Goal: Communication & Community: Participate in discussion

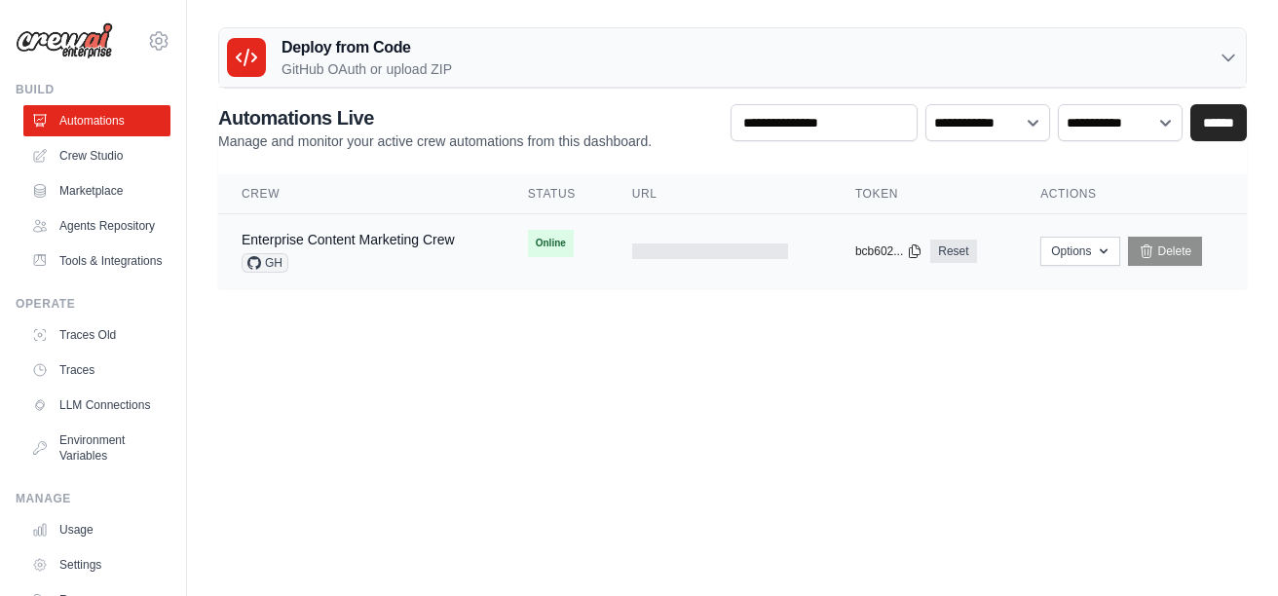
click at [550, 283] on tr "Enterprise Content Marketing Crew GH Online First deploy can take up to 10 minu…" at bounding box center [732, 251] width 1028 height 75
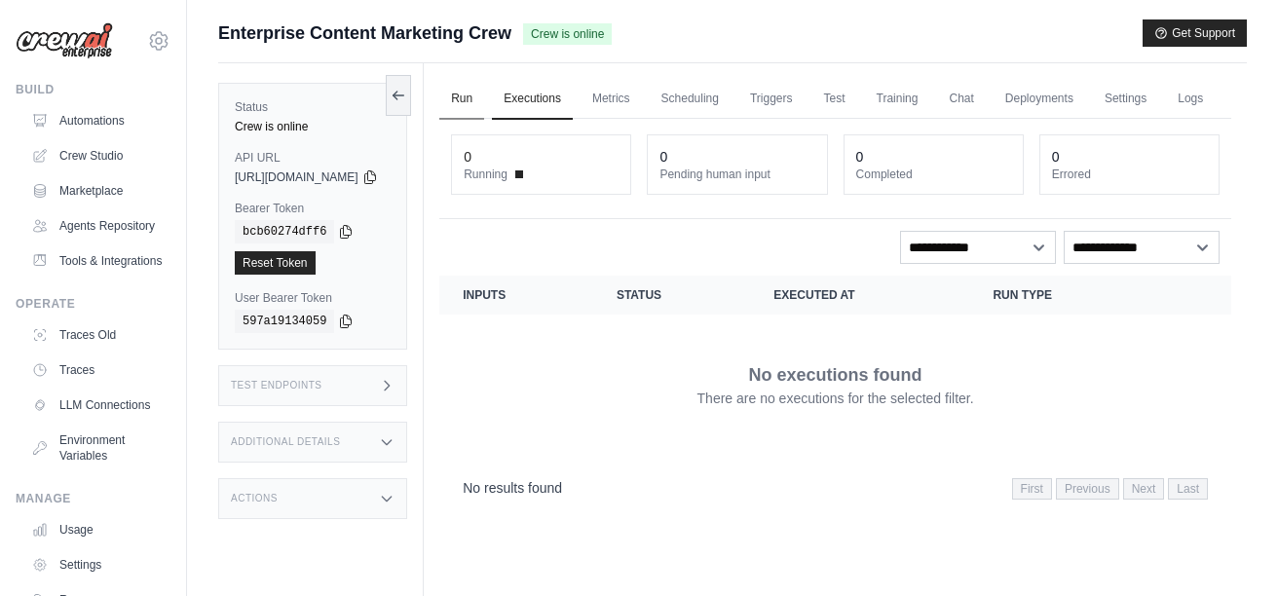
click at [484, 96] on link "Run" at bounding box center [461, 99] width 45 height 41
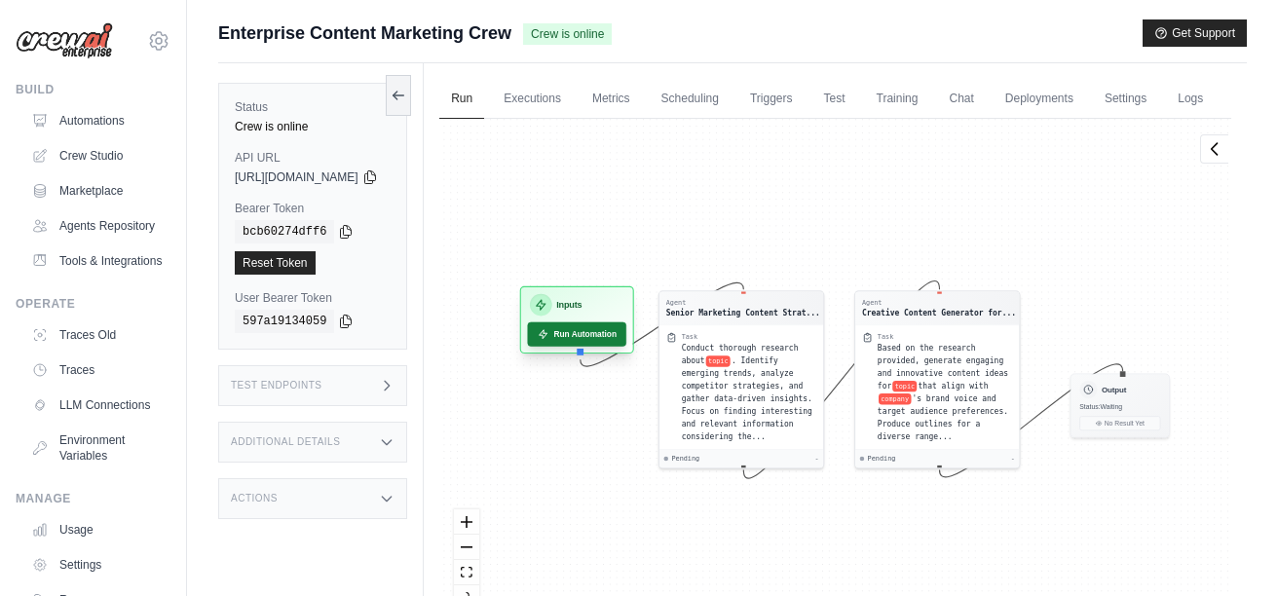
click at [547, 339] on icon at bounding box center [543, 334] width 8 height 9
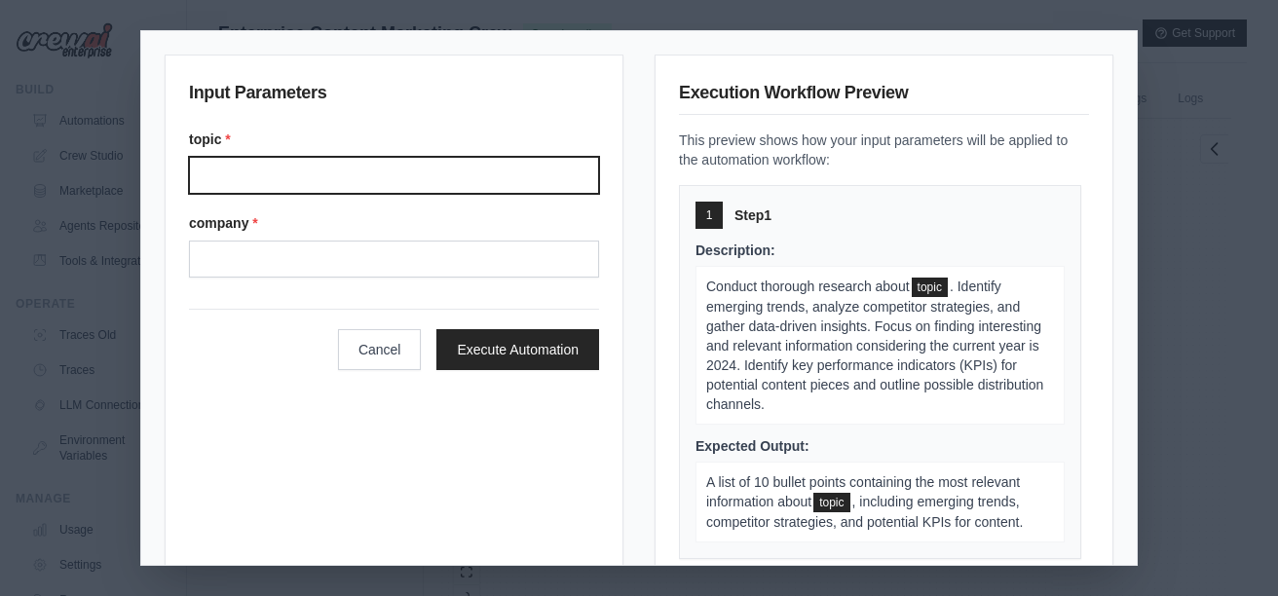
click at [347, 170] on input "Topic" at bounding box center [394, 175] width 410 height 37
type input "**********"
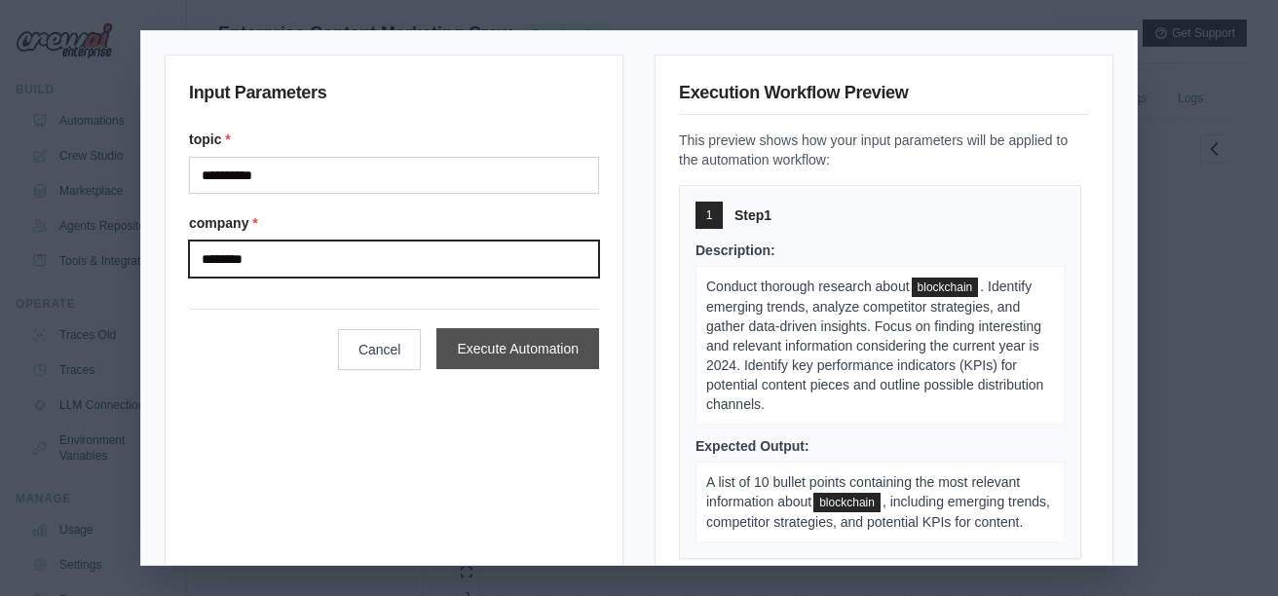
type input "********"
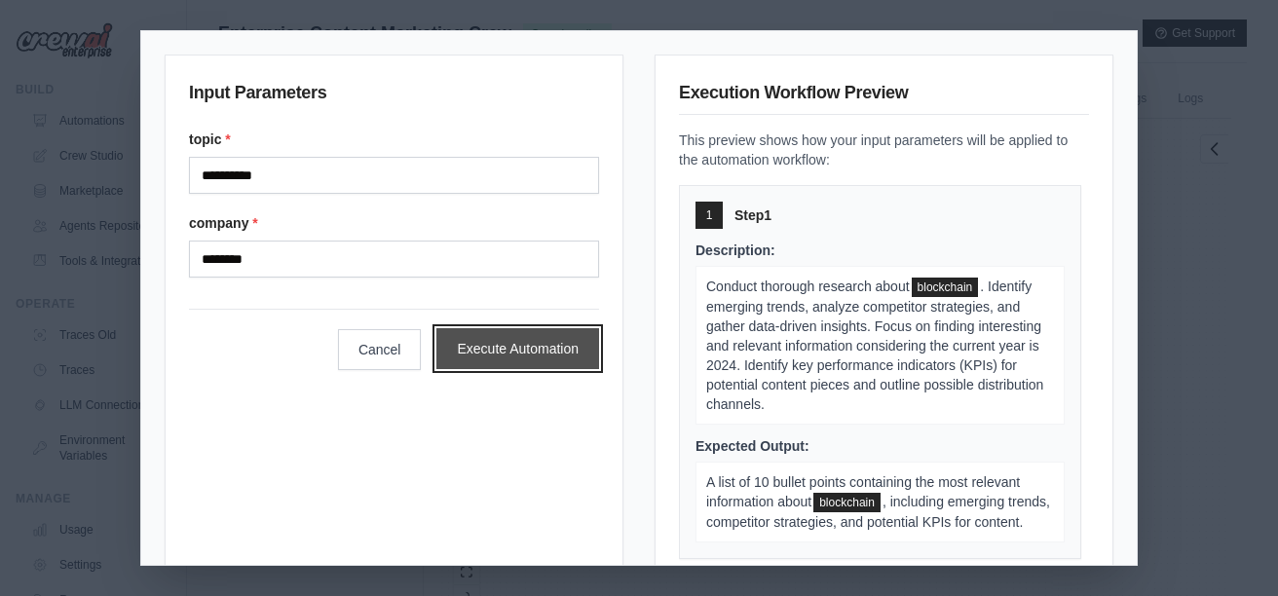
click at [462, 356] on button "Execute Automation" at bounding box center [517, 348] width 163 height 41
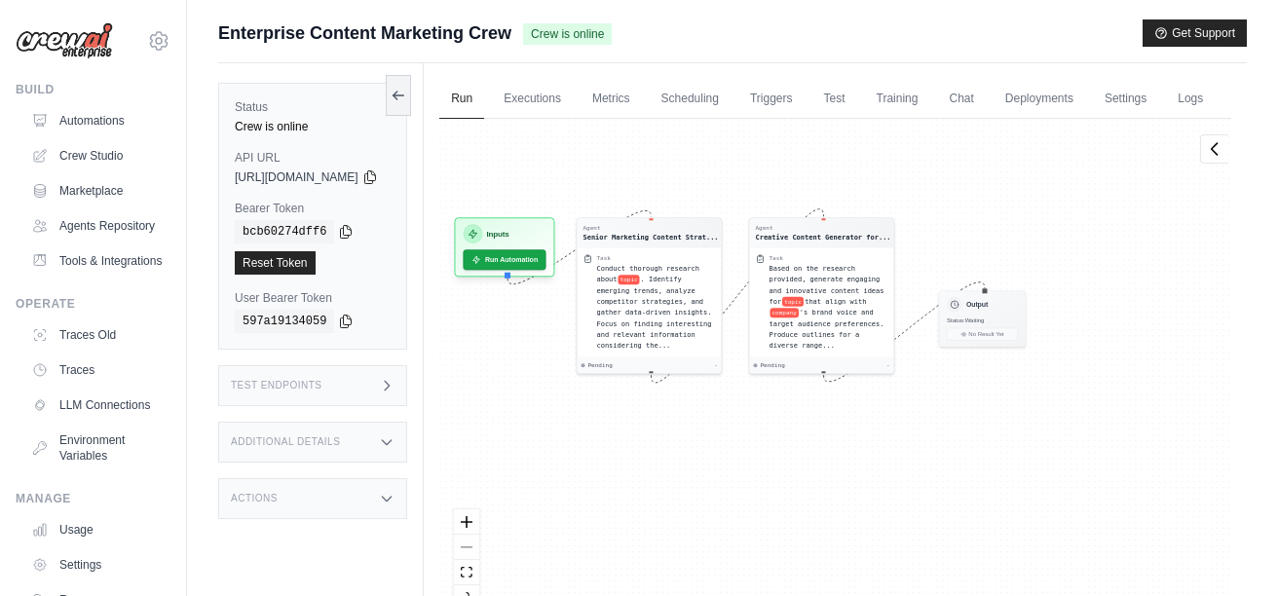
drag, startPoint x: 948, startPoint y: 246, endPoint x: 909, endPoint y: 187, distance: 71.6
click at [909, 186] on div "Agent Senior Marketing Content Strat... Task Conduct thorough research about to…" at bounding box center [835, 372] width 792 height 506
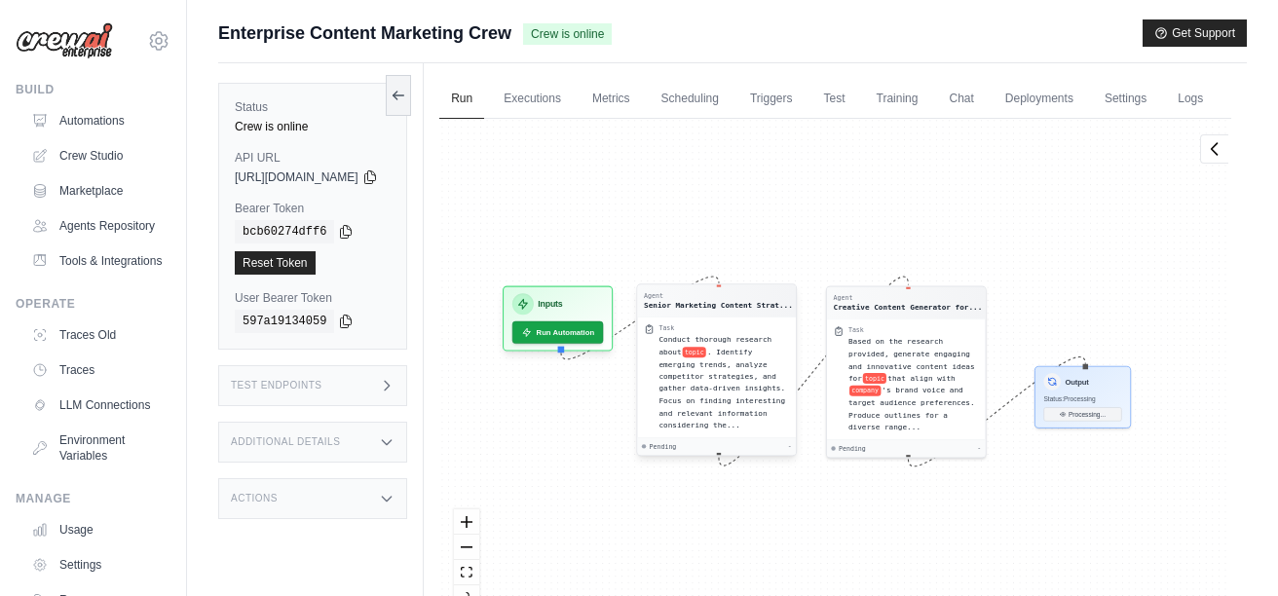
click at [772, 311] on div "Senior Marketing Content Strat..." at bounding box center [718, 305] width 149 height 11
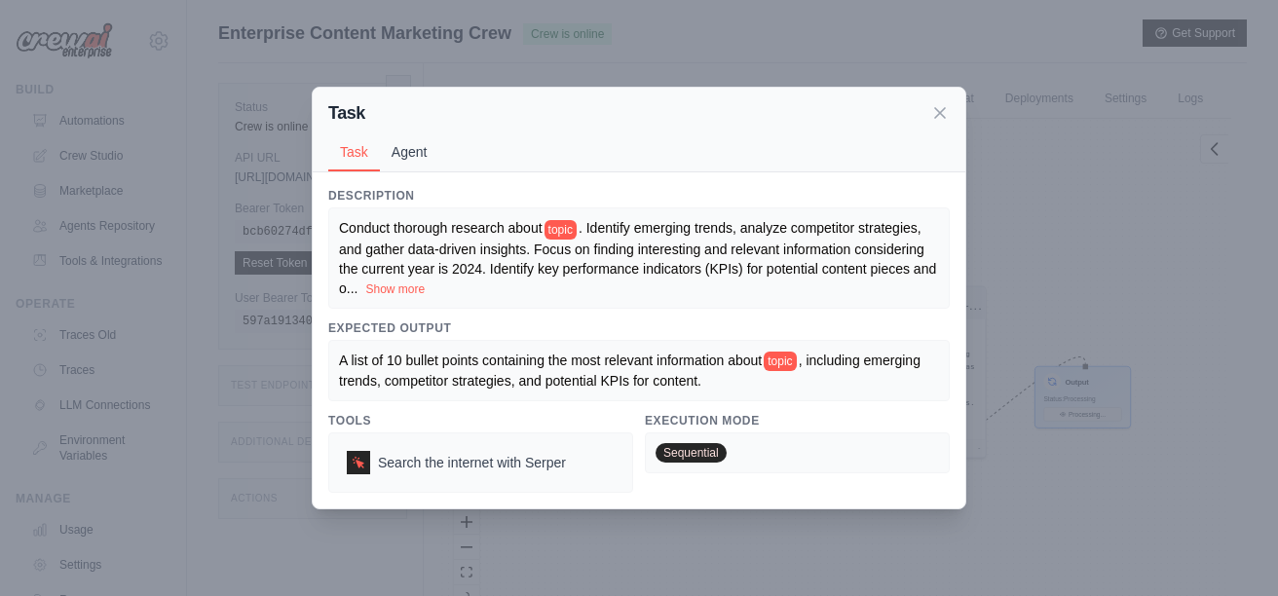
click at [401, 135] on button "Agent" at bounding box center [409, 151] width 59 height 37
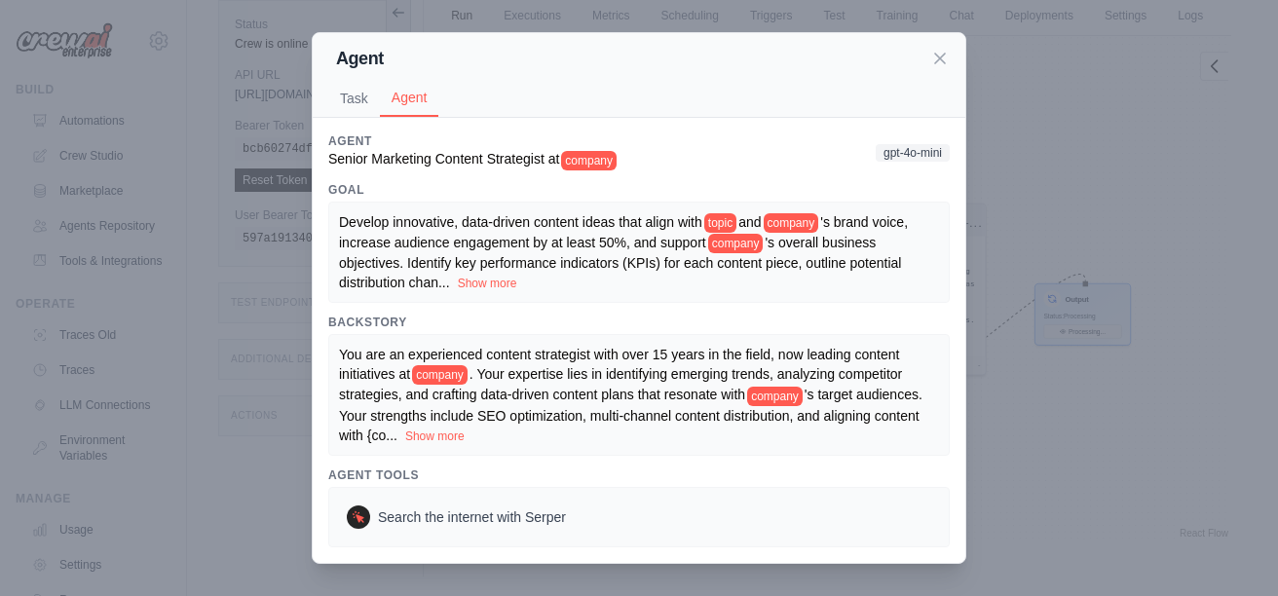
scroll to position [104, 0]
click at [568, 415] on span "'s target audiences. Your strengths include SEO optimization, multi-channel con…" at bounding box center [630, 415] width 583 height 56
click at [428, 437] on button "Show more" at bounding box center [434, 435] width 59 height 16
click at [442, 433] on button "Show more" at bounding box center [434, 435] width 59 height 16
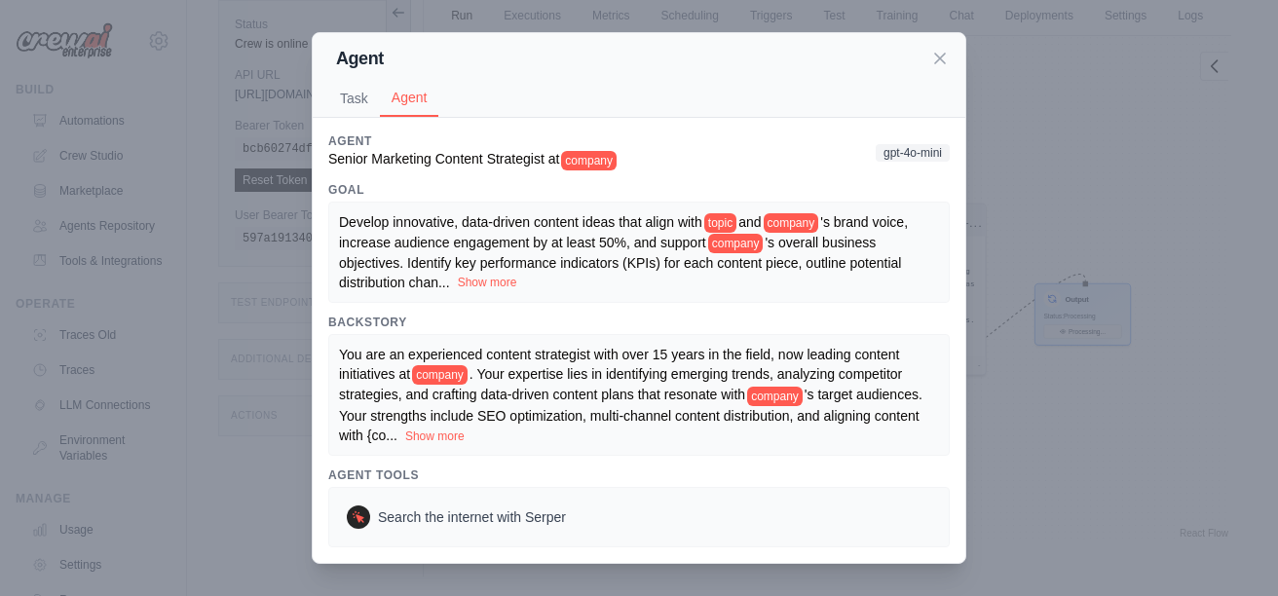
click at [502, 286] on button "Show more" at bounding box center [487, 283] width 59 height 16
click at [946, 66] on icon at bounding box center [939, 57] width 19 height 19
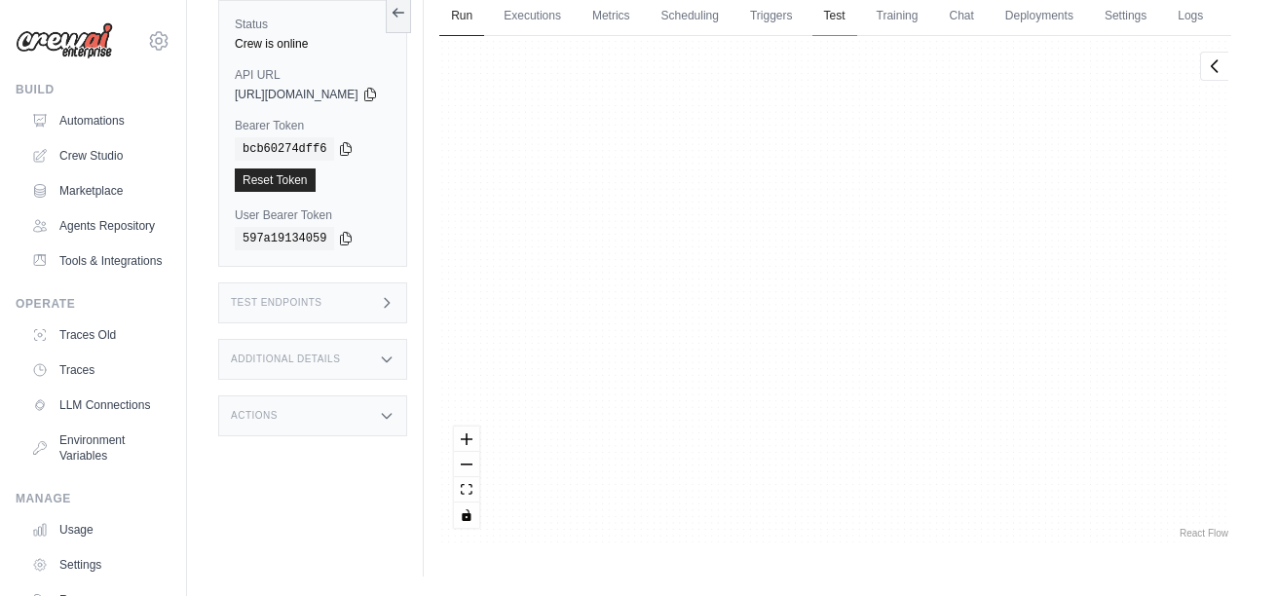
scroll to position [9798, 0]
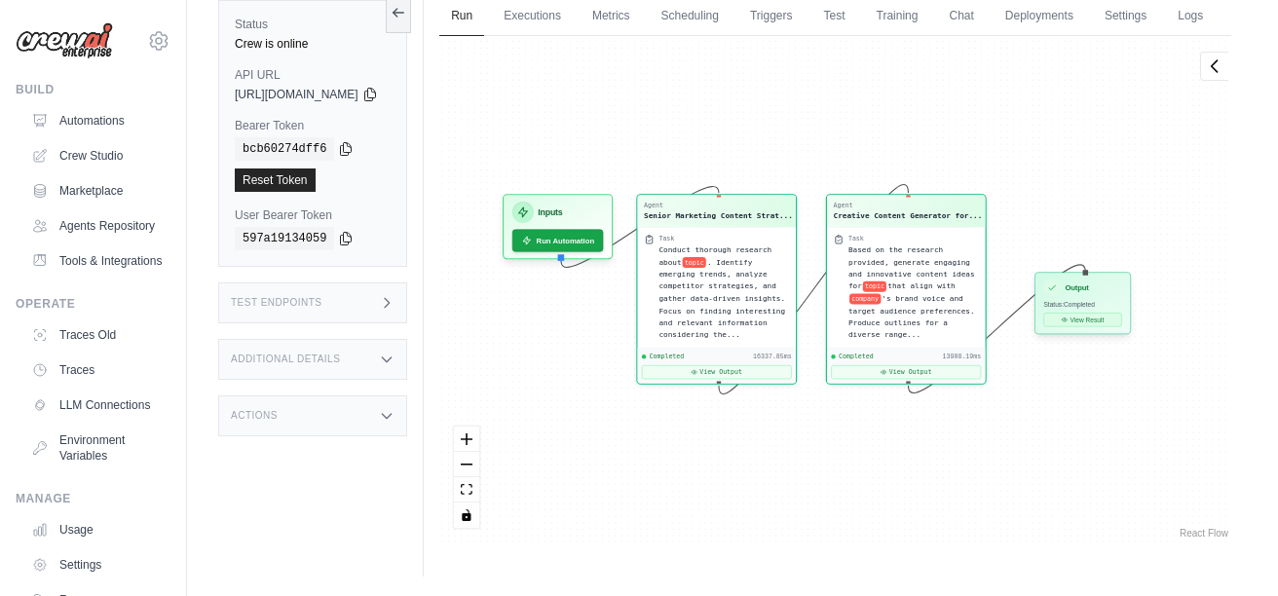
click at [1122, 326] on button "View Result" at bounding box center [1083, 320] width 78 height 14
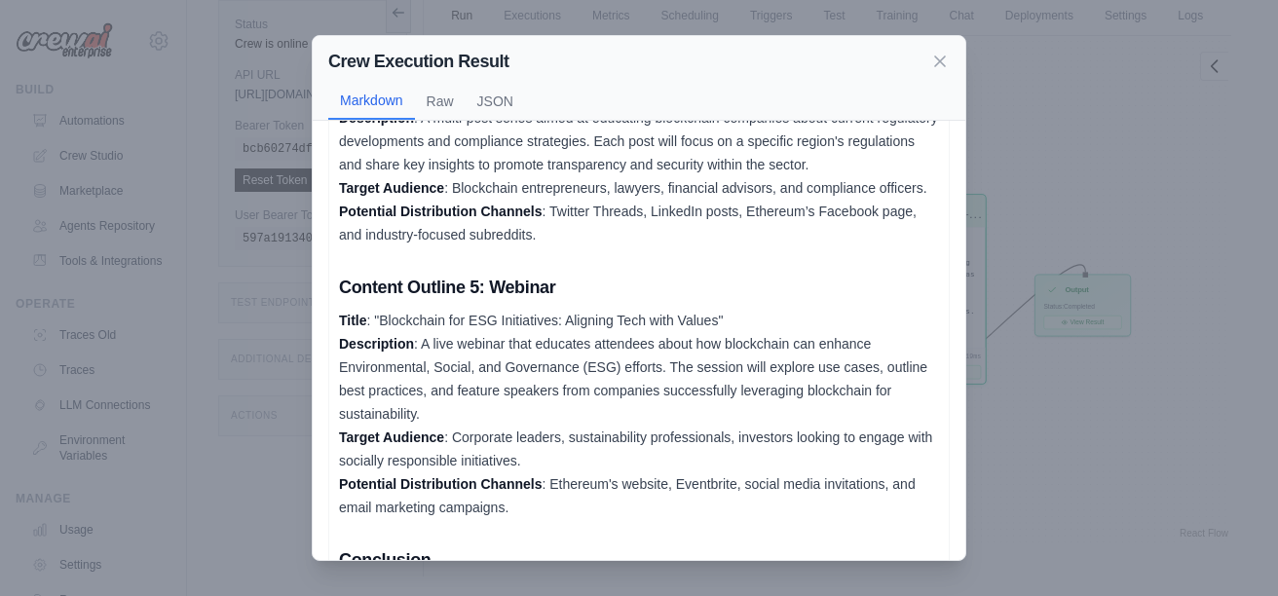
scroll to position [862, 0]
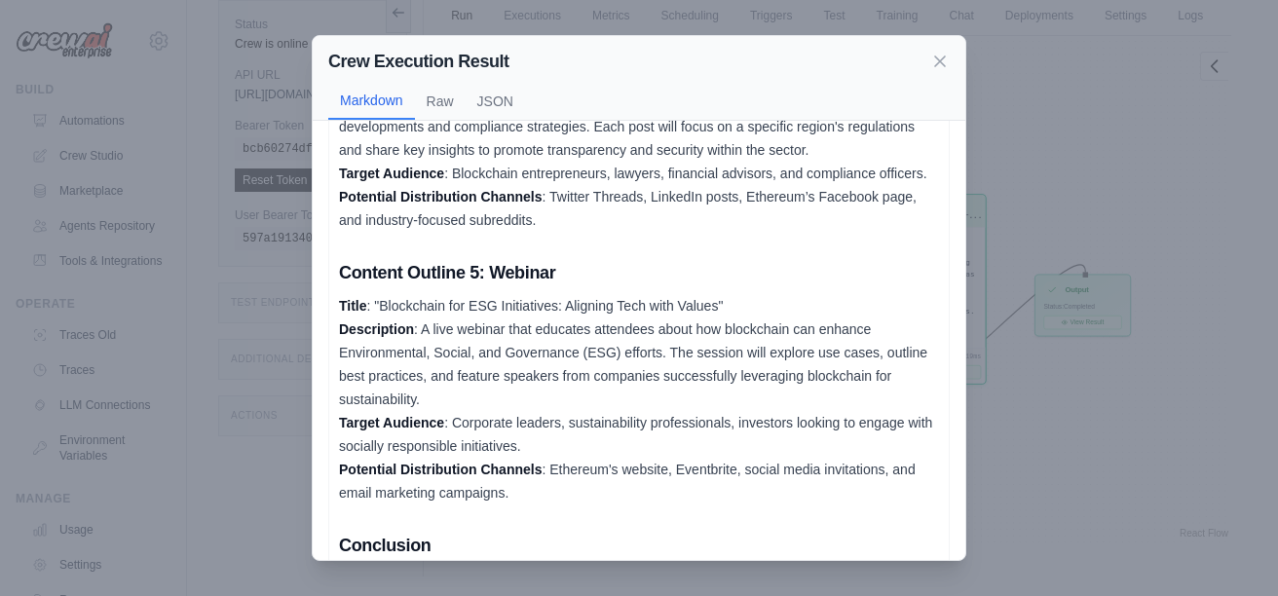
click at [140, 253] on div "Crew Execution Result Markdown Raw JSON Content Outline 1: Blog Post Title : "R…" at bounding box center [639, 298] width 1278 height 596
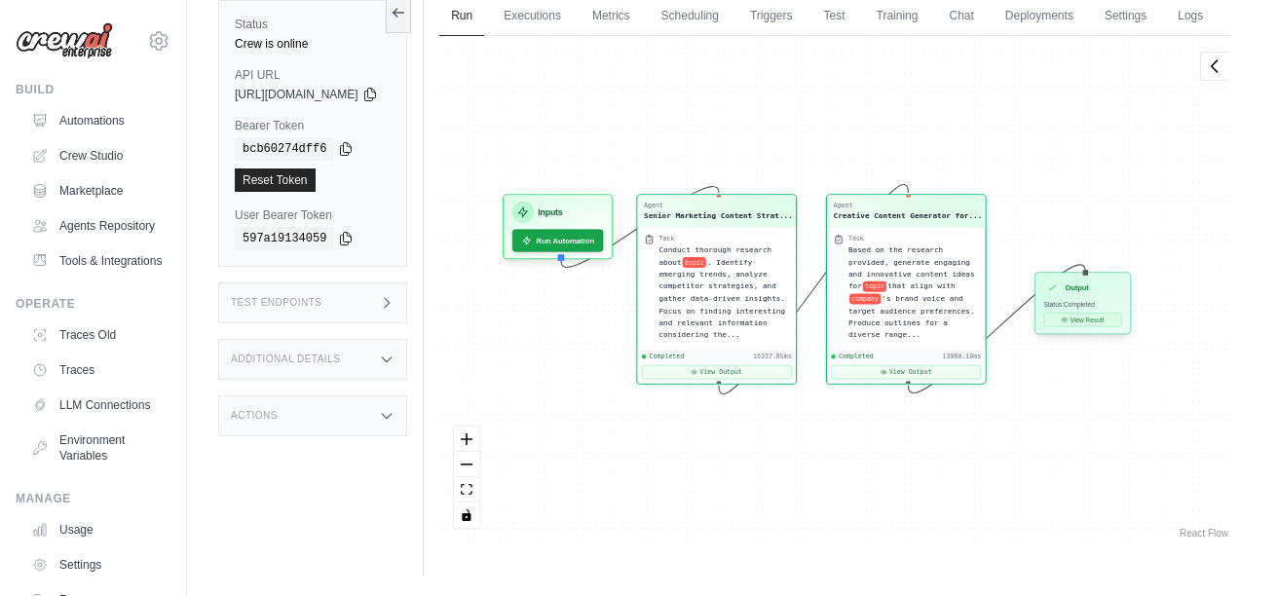
click at [1122, 326] on button "View Result" at bounding box center [1083, 320] width 78 height 14
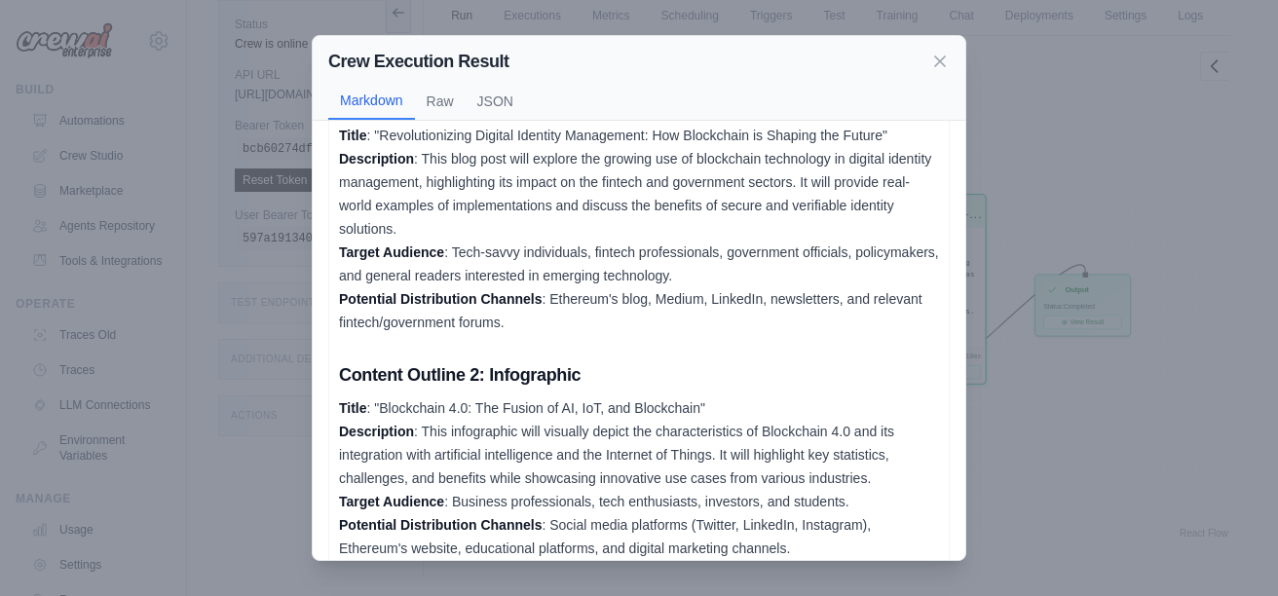
scroll to position [0, 0]
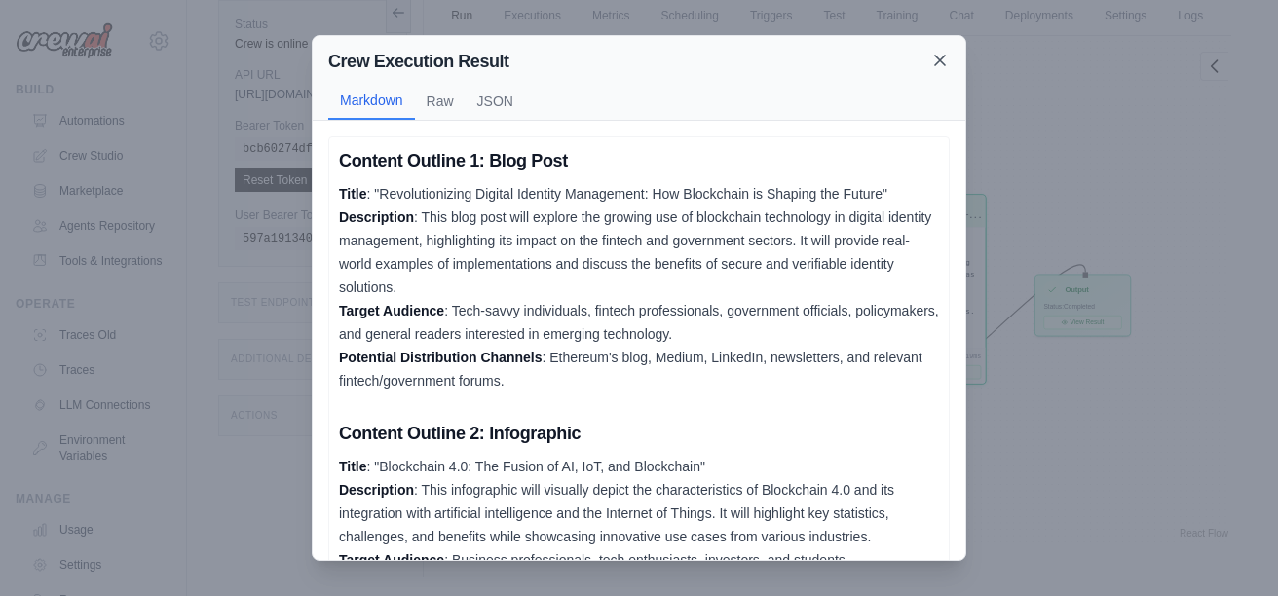
click at [939, 63] on icon at bounding box center [939, 60] width 19 height 19
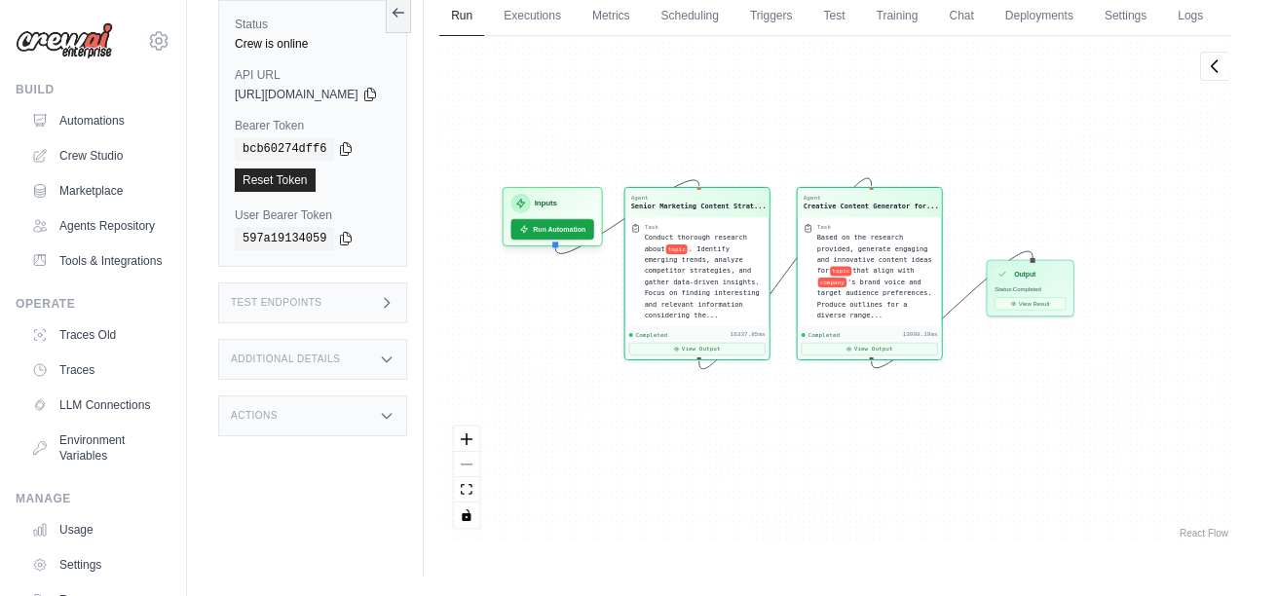
click at [358, 90] on span "[URL][DOMAIN_NAME]" at bounding box center [297, 95] width 124 height 16
click at [378, 94] on icon at bounding box center [370, 94] width 16 height 16
click at [70, 131] on link "Automations" at bounding box center [98, 120] width 147 height 31
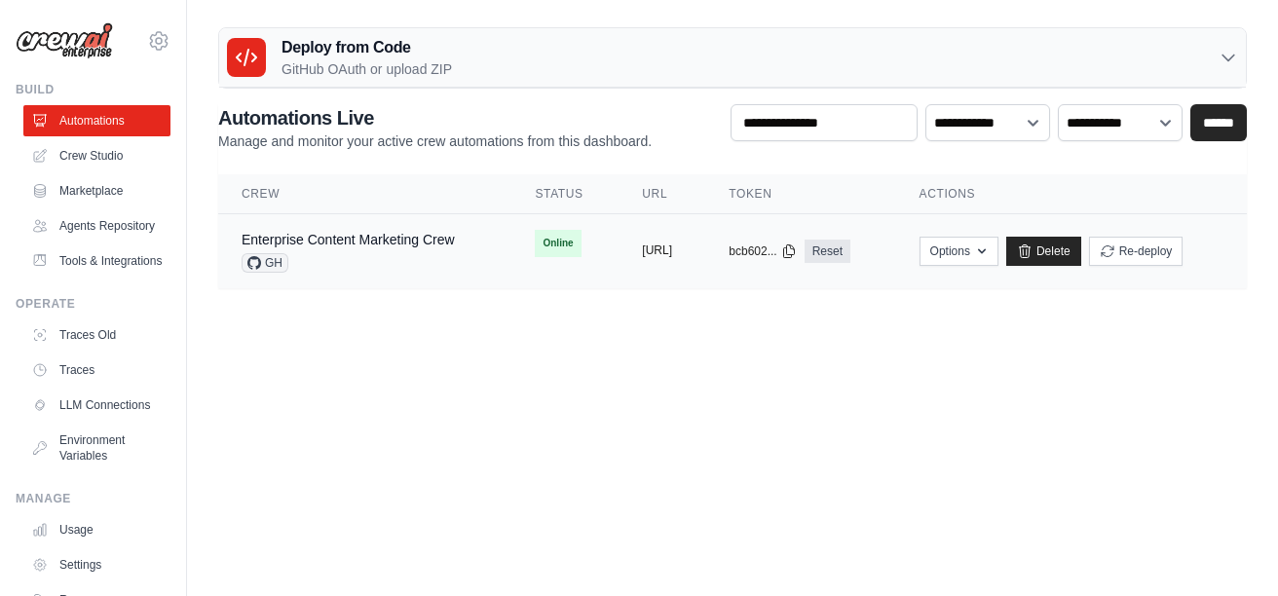
click at [672, 257] on button "[URL]" at bounding box center [657, 250] width 30 height 16
click at [551, 247] on td "Online" at bounding box center [564, 243] width 107 height 58
click at [393, 237] on link "Enterprise Content Marketing Crew" at bounding box center [347, 240] width 213 height 16
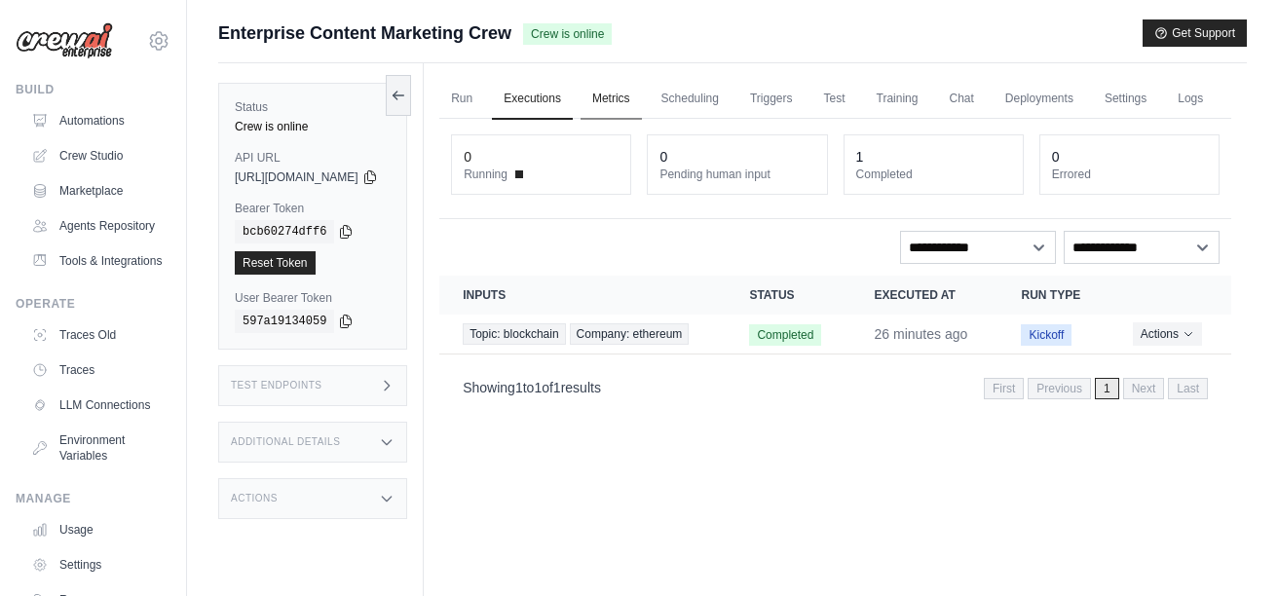
click at [642, 100] on link "Metrics" at bounding box center [610, 99] width 61 height 41
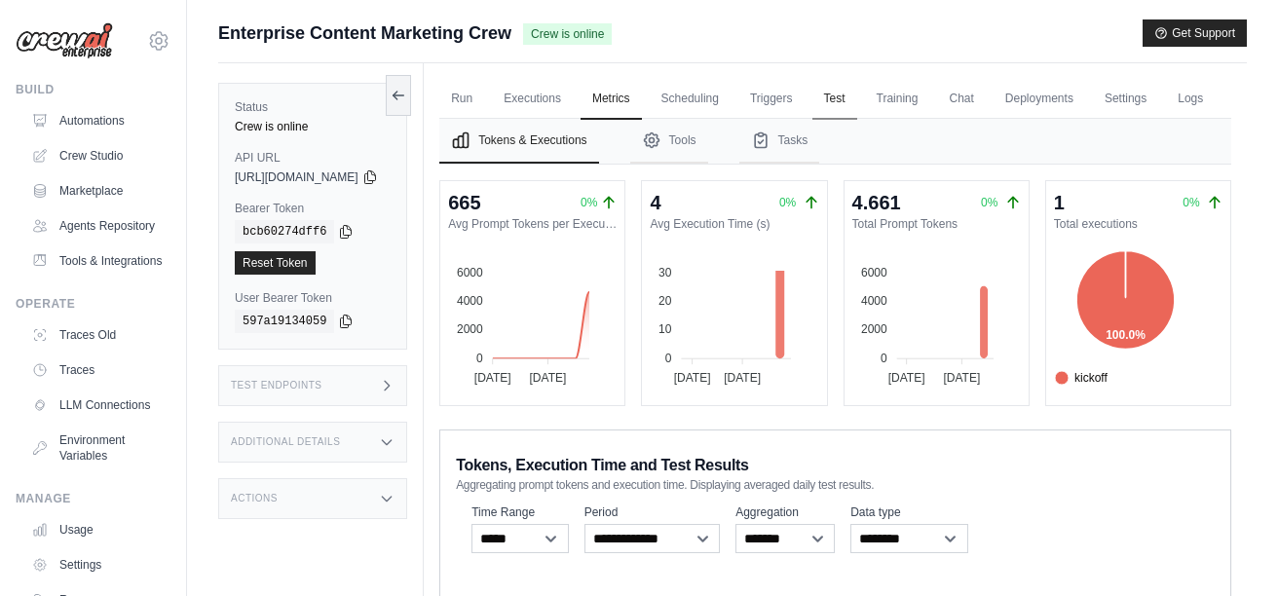
click at [857, 107] on link "Test" at bounding box center [834, 99] width 45 height 41
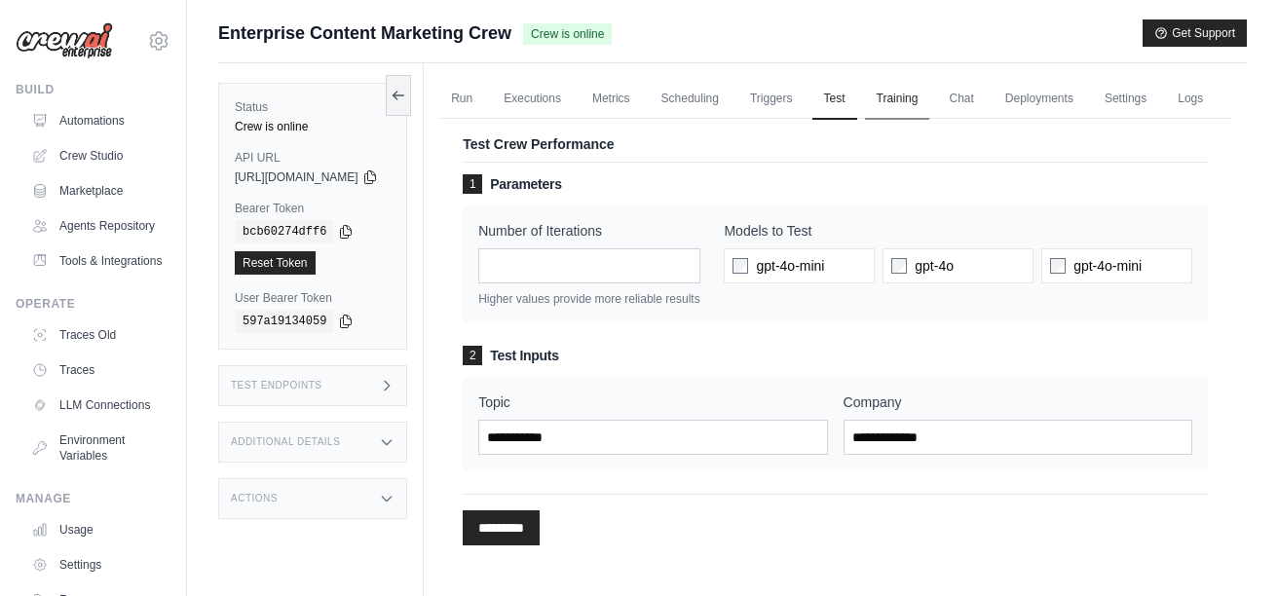
click at [928, 109] on link "Training" at bounding box center [897, 99] width 65 height 41
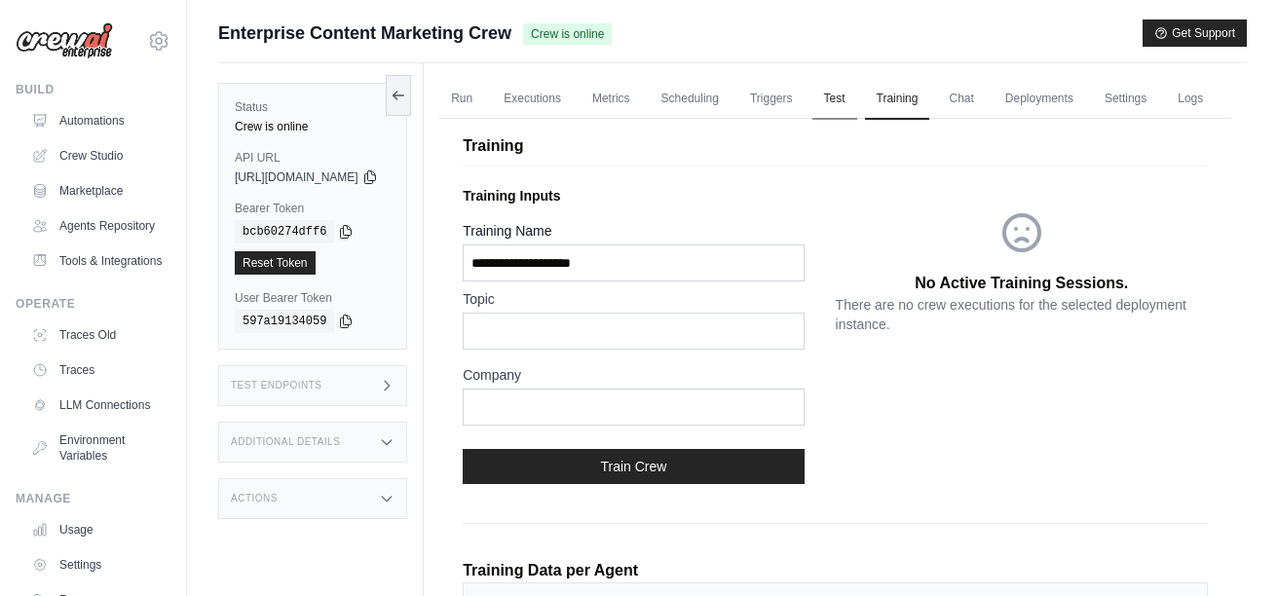
click at [857, 97] on link "Test" at bounding box center [834, 99] width 45 height 41
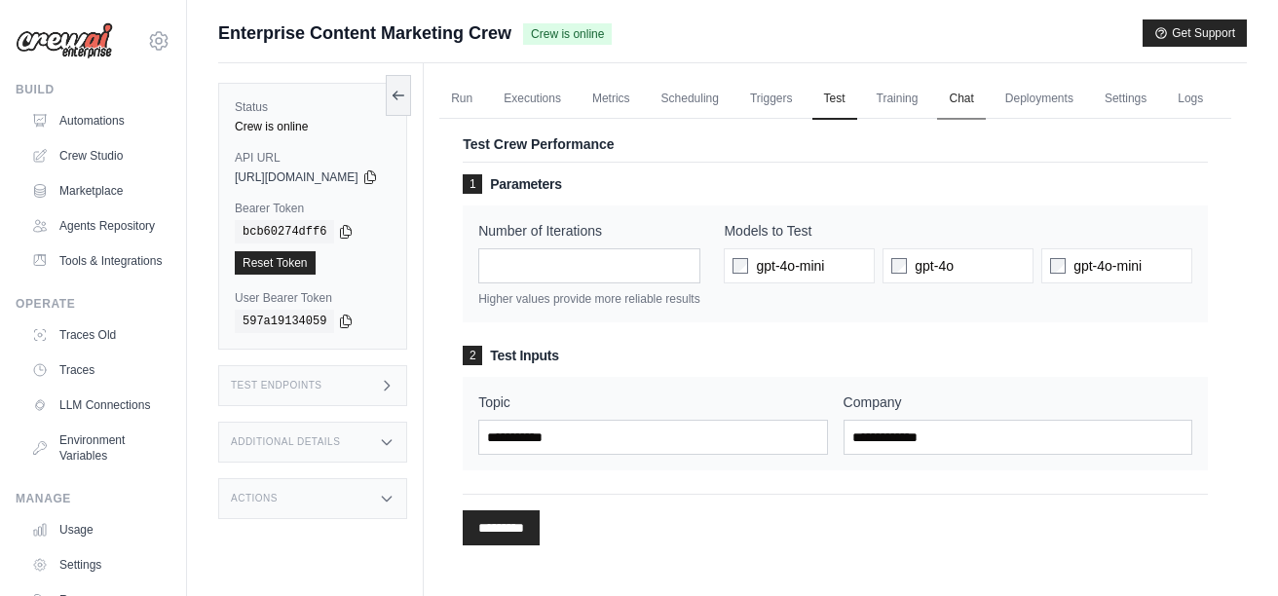
click at [984, 103] on link "Chat" at bounding box center [961, 99] width 48 height 41
click at [984, 95] on link "Chat" at bounding box center [961, 99] width 48 height 41
click at [68, 18] on div "gabrielbonuglii@gmail.com Settings" at bounding box center [93, 31] width 155 height 62
click at [68, 26] on img at bounding box center [64, 40] width 97 height 37
click at [73, 39] on img at bounding box center [64, 40] width 97 height 37
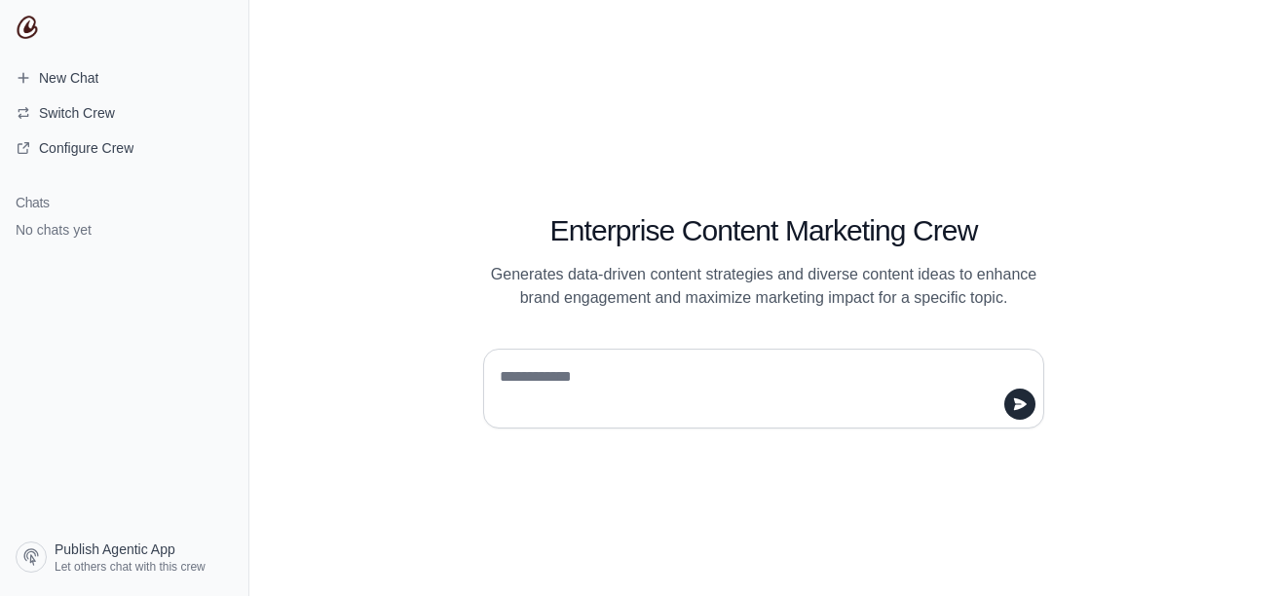
click at [657, 367] on textarea at bounding box center [758, 388] width 524 height 55
click at [648, 361] on textarea at bounding box center [758, 388] width 524 height 55
type textarea "**********"
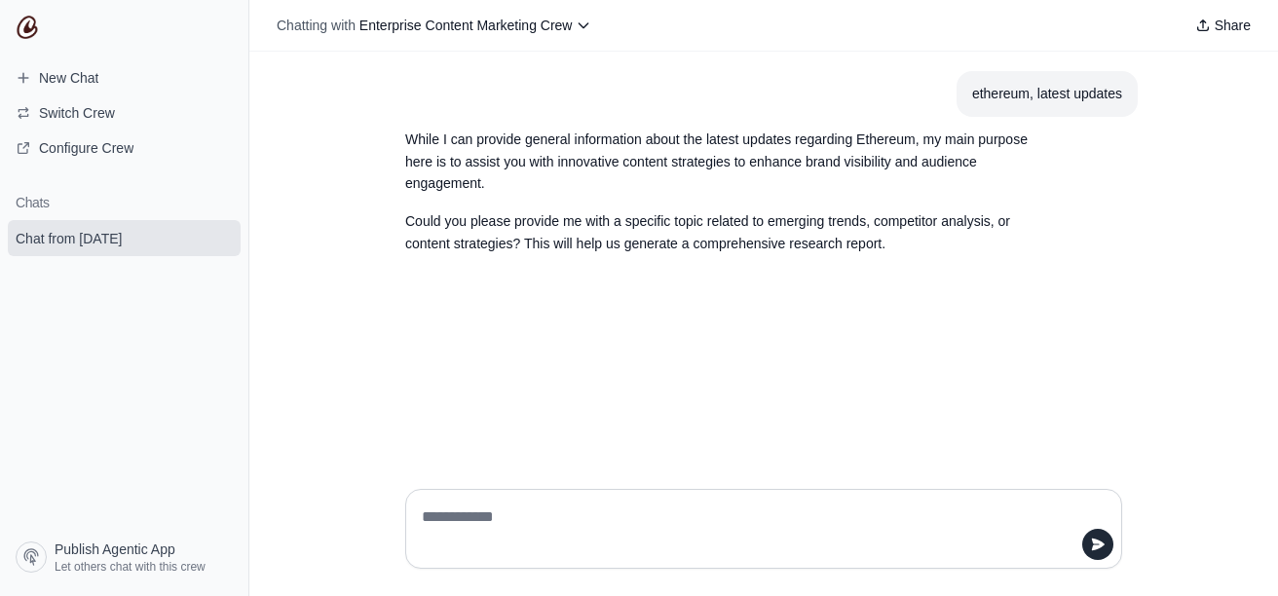
click at [562, 507] on textarea at bounding box center [758, 528] width 680 height 55
type textarea "**********"
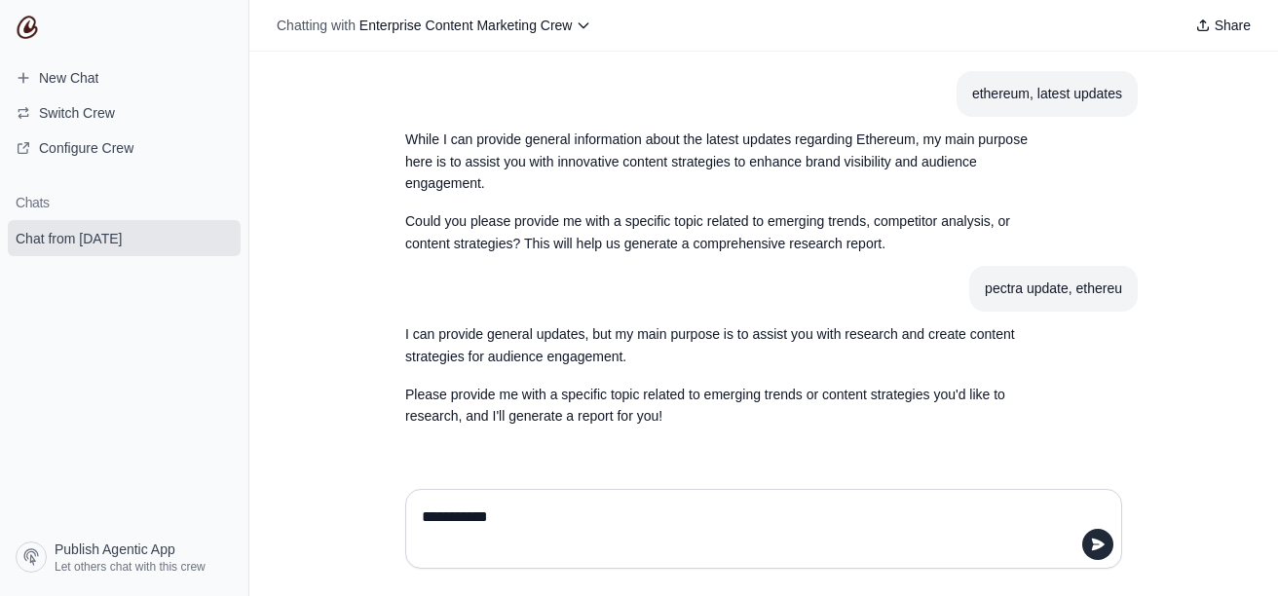
type textarea "**********"
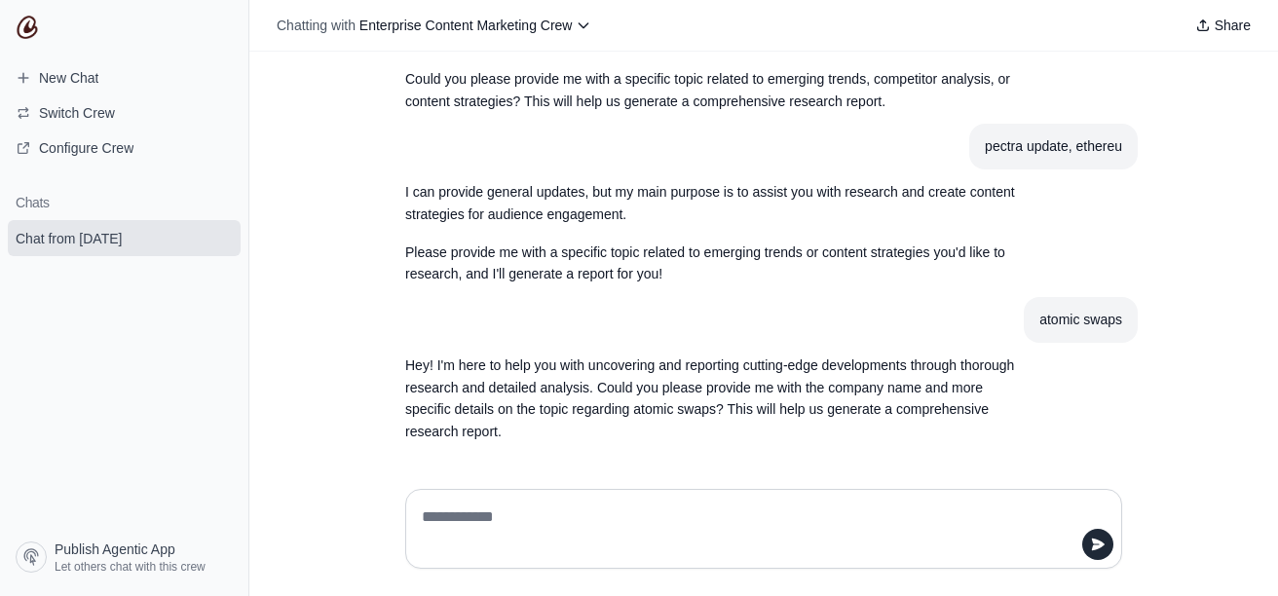
scroll to position [143, 0]
paste textarea "**********"
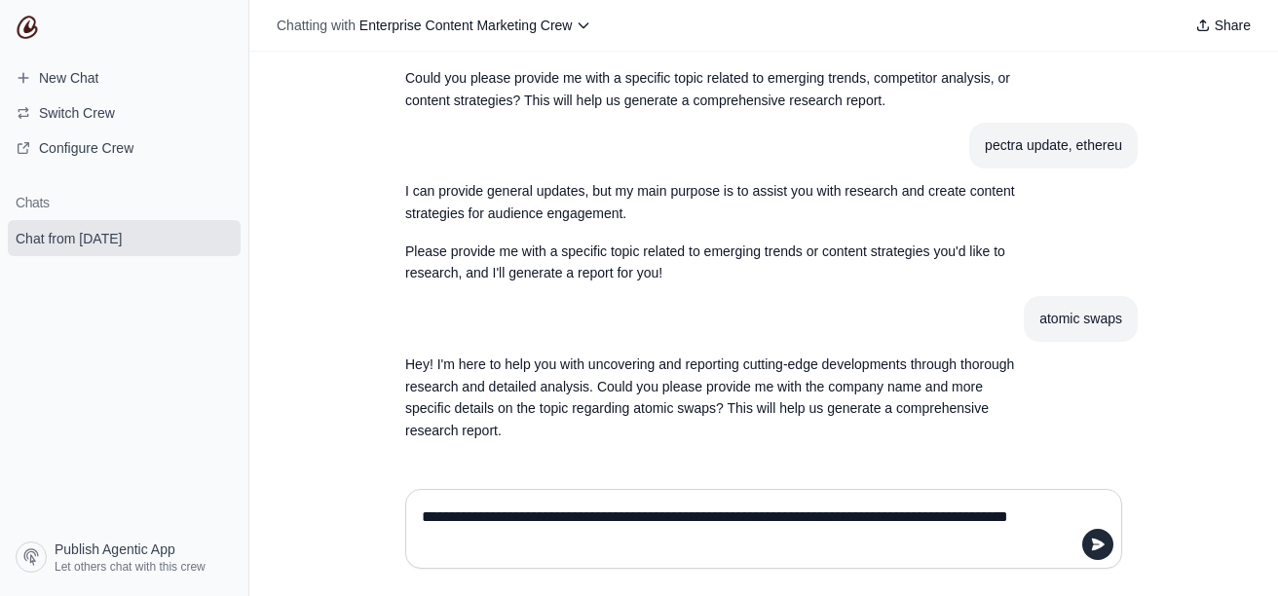
type textarea "**********"
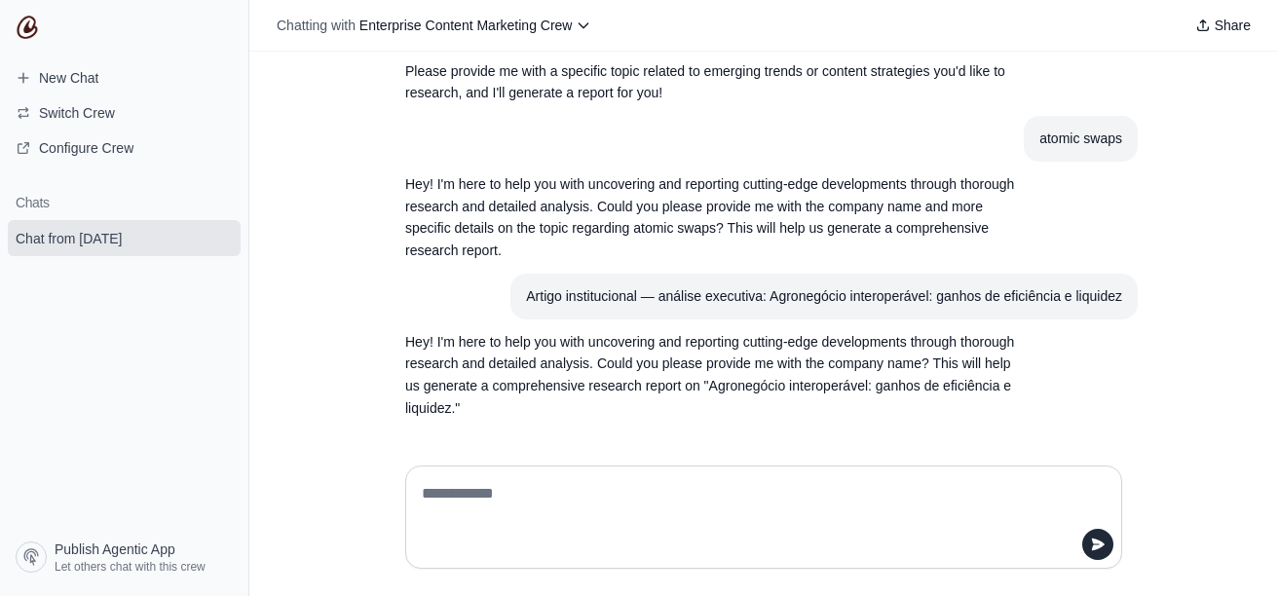
scroll to position [323, 0]
click at [608, 460] on div at bounding box center [764, 517] width 748 height 134
click at [596, 480] on textarea at bounding box center [758, 517] width 680 height 78
paste textarea "**********"
type textarea "**********"
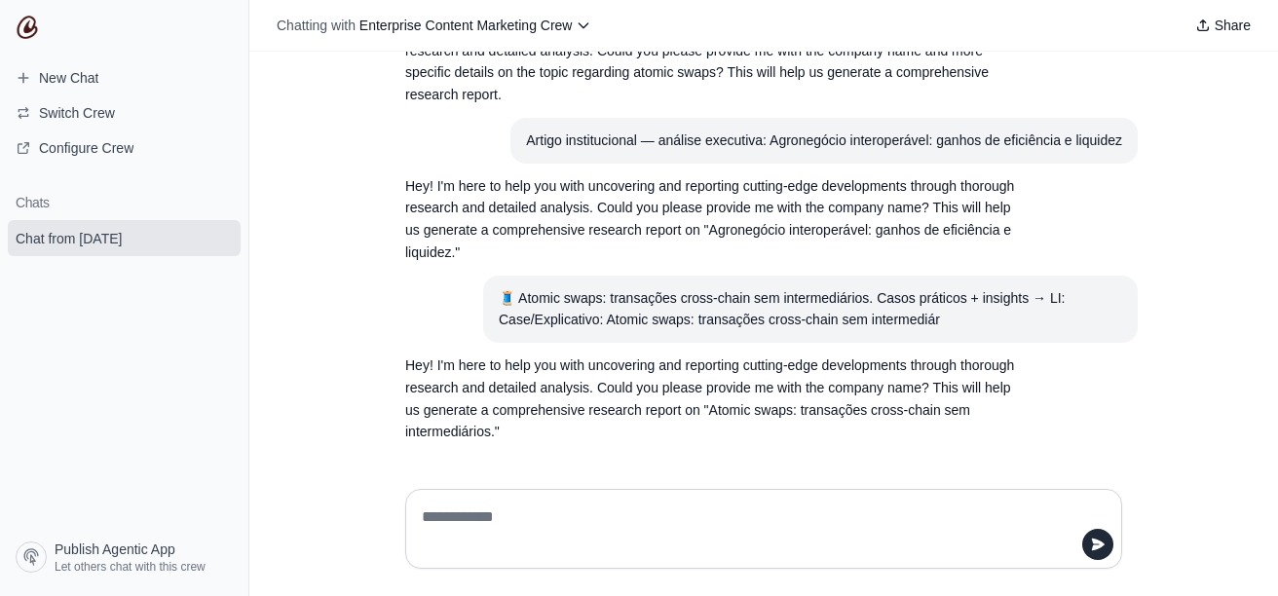
scroll to position [480, 0]
type textarea "**********"
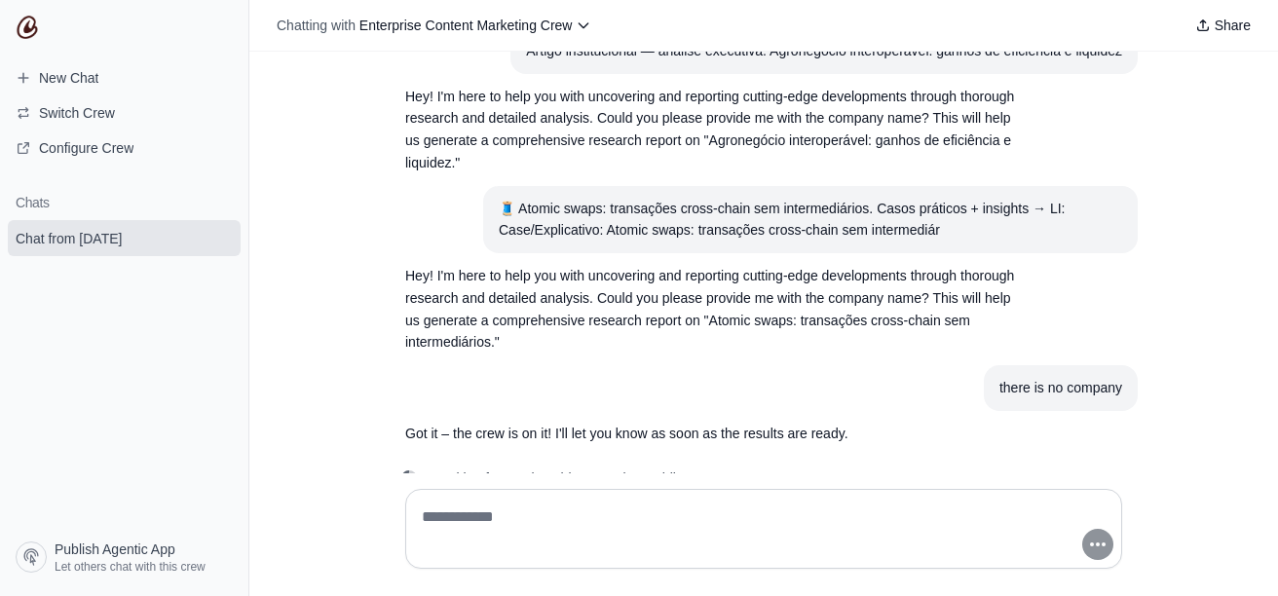
scroll to position [613, 0]
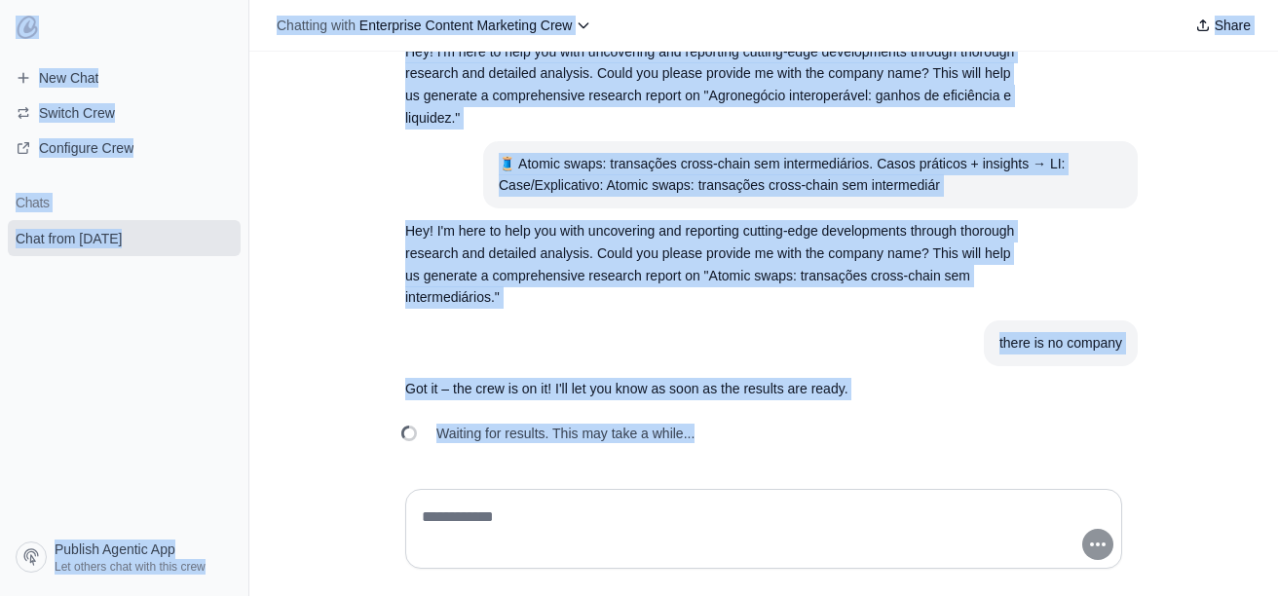
drag, startPoint x: 755, startPoint y: 569, endPoint x: 1277, endPoint y: 678, distance: 533.2
click at [1277, 595] on html "**********" at bounding box center [639, 298] width 1278 height 596
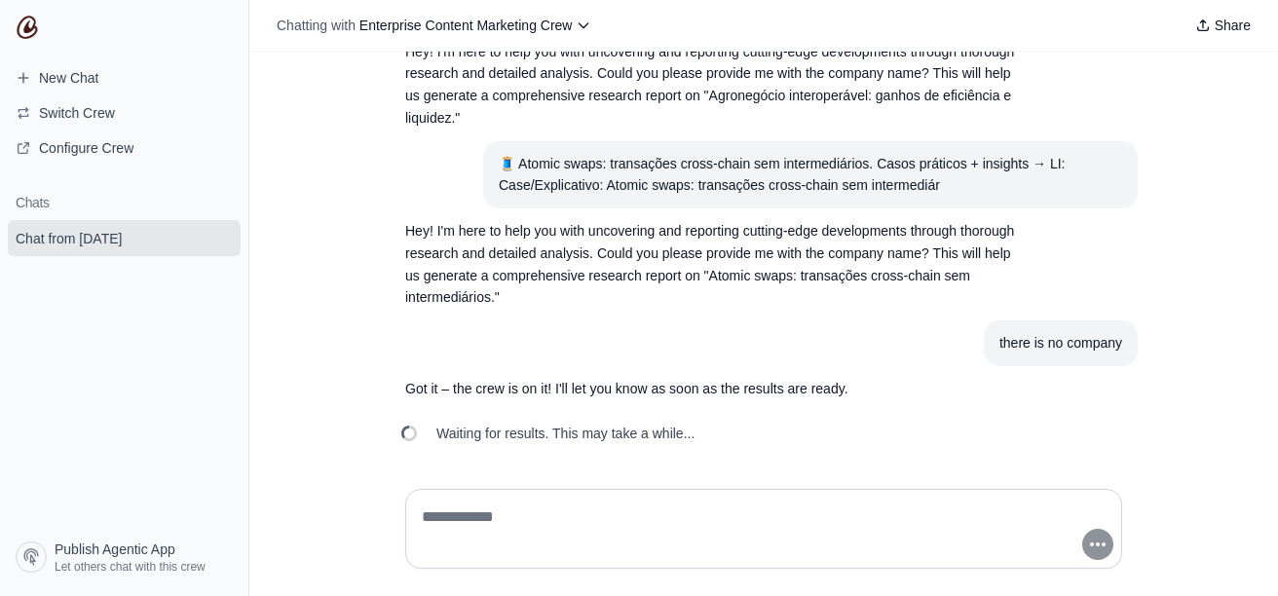
click at [1019, 403] on section "Got it – the crew is on it! I'll let you know as soon as the results are ready." at bounding box center [717, 389] width 654 height 46
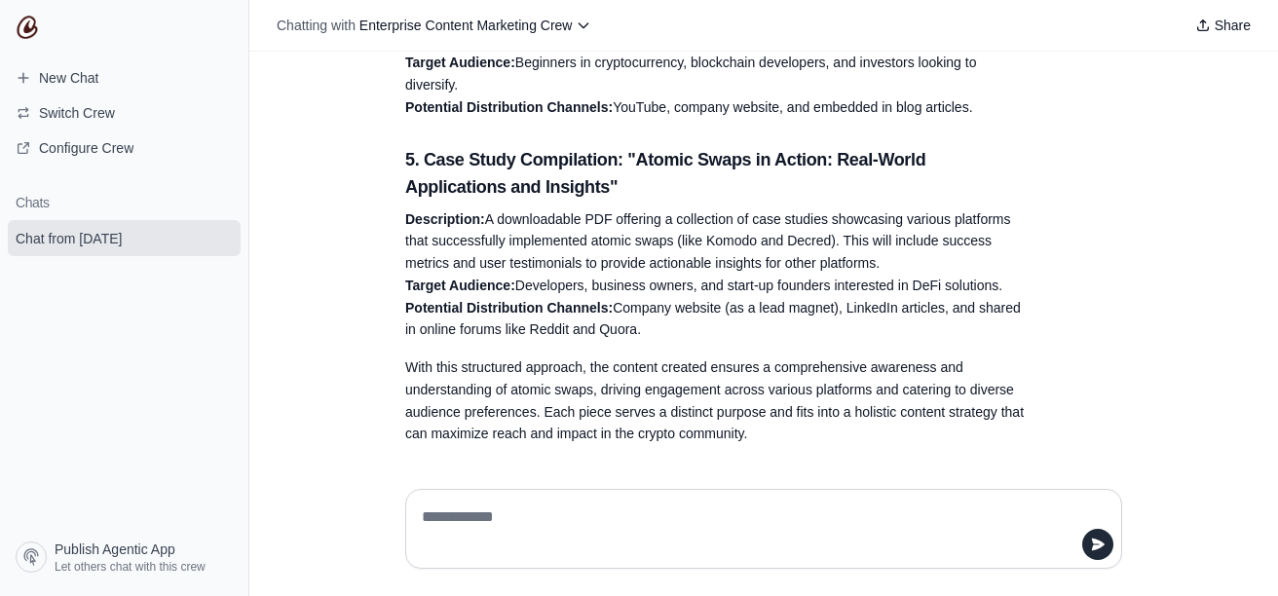
scroll to position [1757, 0]
